Goal: Transaction & Acquisition: Purchase product/service

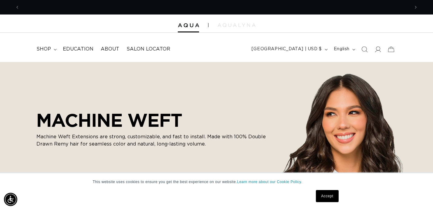
scroll to position [0, 779]
click at [379, 50] on icon at bounding box center [377, 49] width 6 height 6
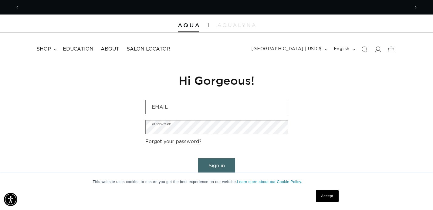
scroll to position [0, 389]
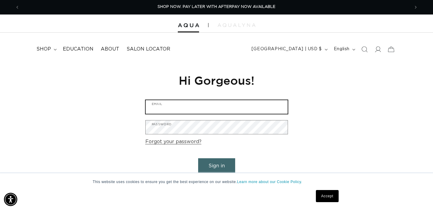
type input "miapark.hair@gmail.com"
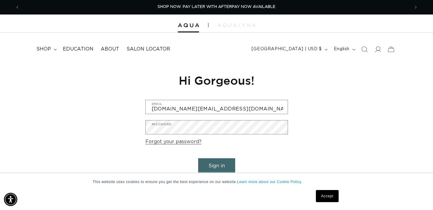
click at [216, 166] on button "Sign in" at bounding box center [216, 166] width 37 height 15
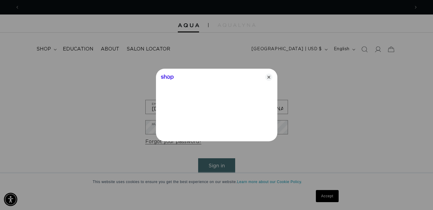
scroll to position [0, 779]
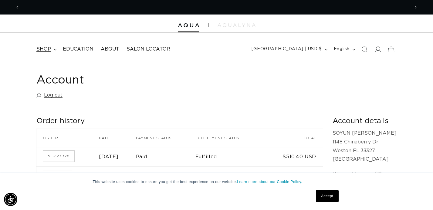
scroll to position [0, 389]
click at [44, 48] on span "shop" at bounding box center [43, 49] width 15 height 6
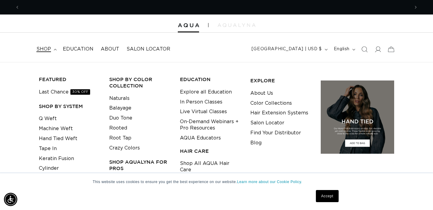
scroll to position [0, 779]
click at [52, 148] on link "Tape In" at bounding box center [48, 149] width 18 height 10
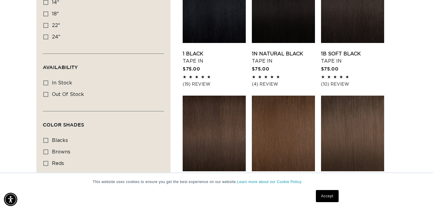
scroll to position [0, 389]
click at [193, 58] on link "1 Black Tape In" at bounding box center [213, 57] width 63 height 15
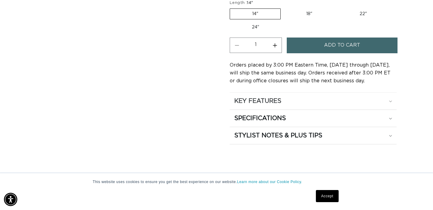
scroll to position [0, 389]
click at [259, 98] on h2 "KEY FEATURES" at bounding box center [257, 101] width 47 height 8
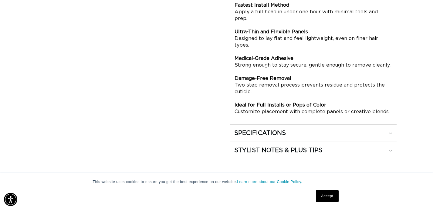
scroll to position [0, 779]
click at [254, 129] on h2 "SPECIFICATIONS" at bounding box center [260, 133] width 52 height 8
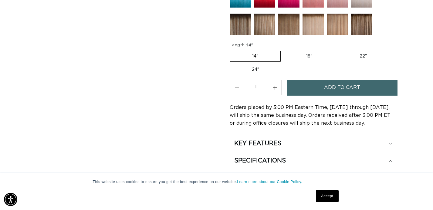
scroll to position [0, 0]
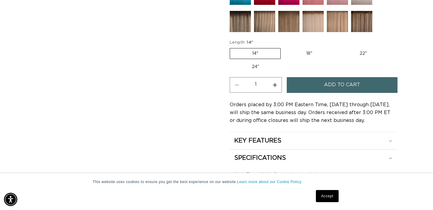
click at [276, 83] on button "Increase quantity for 1 Black - Tape In" at bounding box center [275, 84] width 14 height 15
type input "2"
click at [317, 87] on button "Add to cart" at bounding box center [341, 84] width 111 height 15
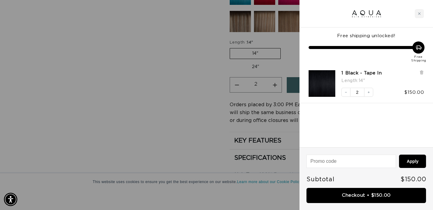
click at [332, 124] on div "Free shipping unlocked! Free Shipping 1 Black - Tape In Length : 14" Decrease q…" at bounding box center [365, 88] width 133 height 120
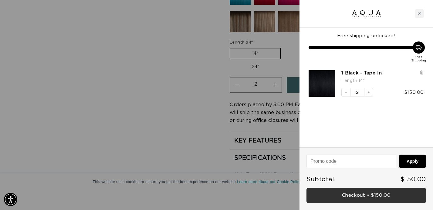
click at [368, 196] on link "Checkout • $150.00" at bounding box center [365, 195] width 119 height 15
